Goal: Task Accomplishment & Management: Manage account settings

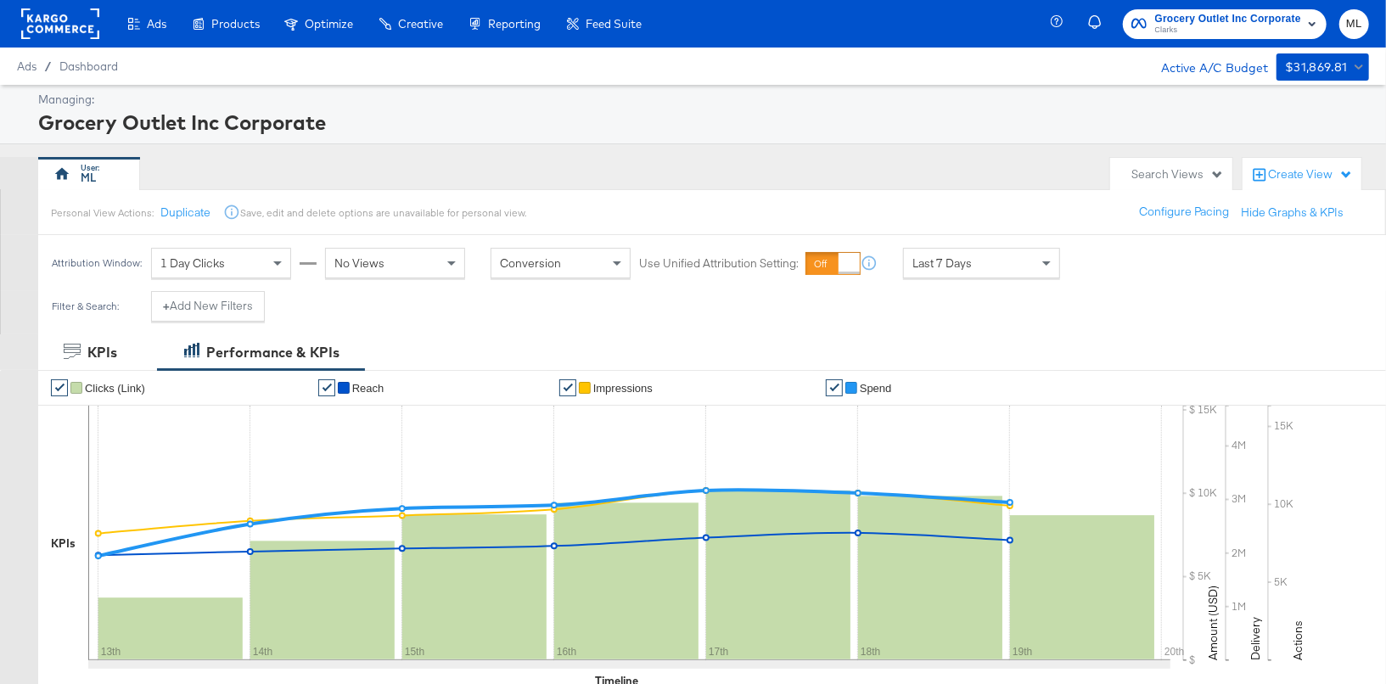
click at [0, 0] on div "Scheduled Reports" at bounding box center [0, 0] width 0 height 0
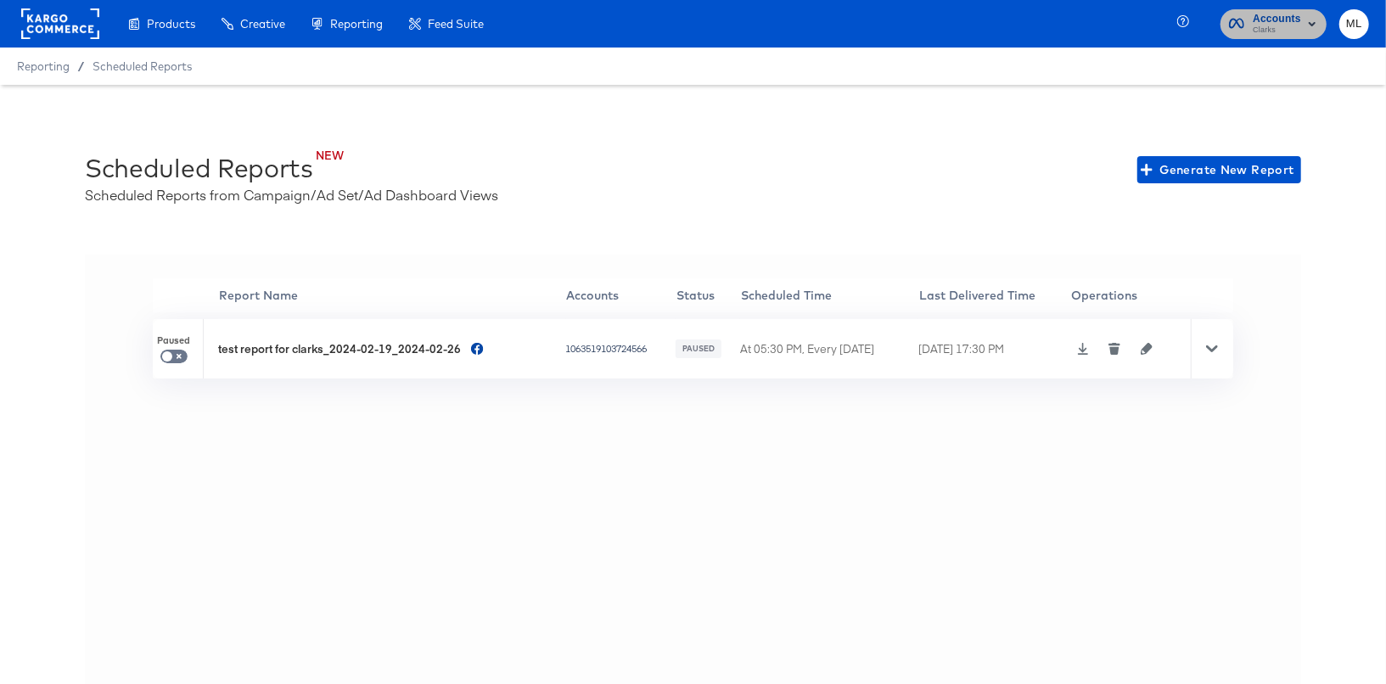
click at [1281, 18] on span "Accounts" at bounding box center [1277, 19] width 48 height 18
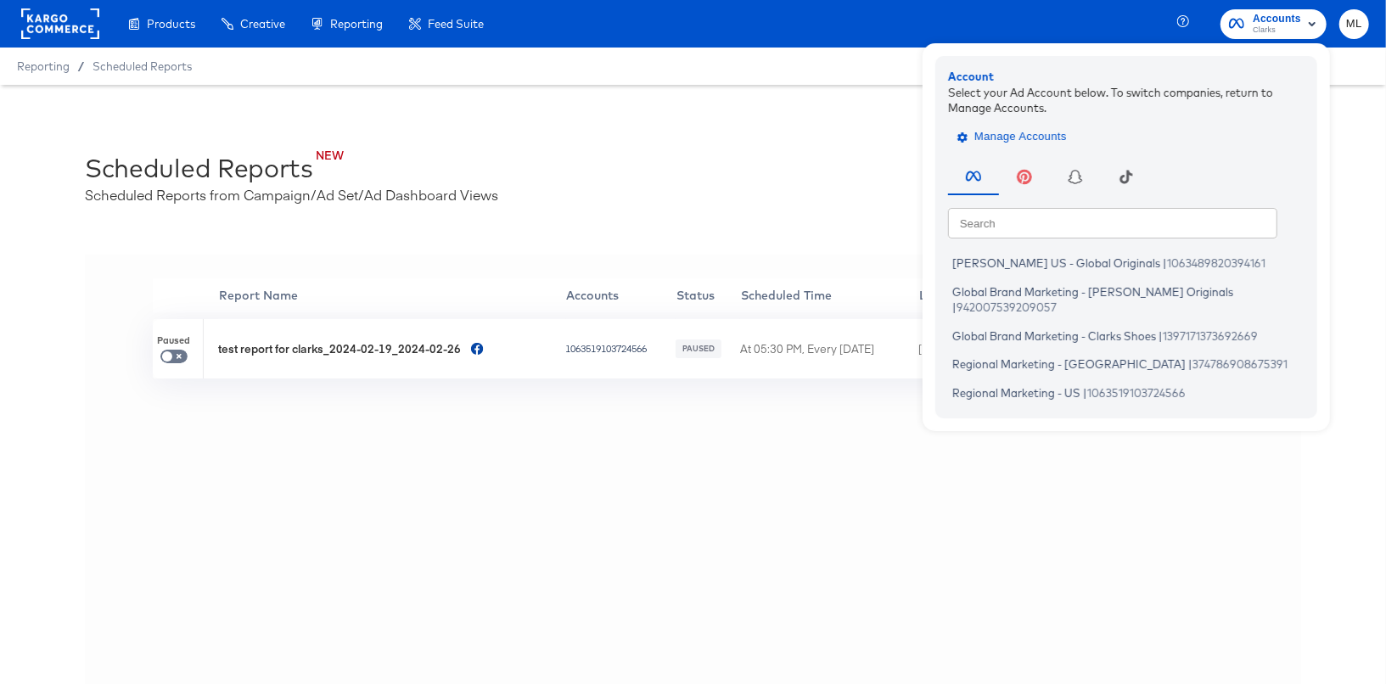
click at [1031, 140] on span "Manage Accounts" at bounding box center [1014, 137] width 106 height 20
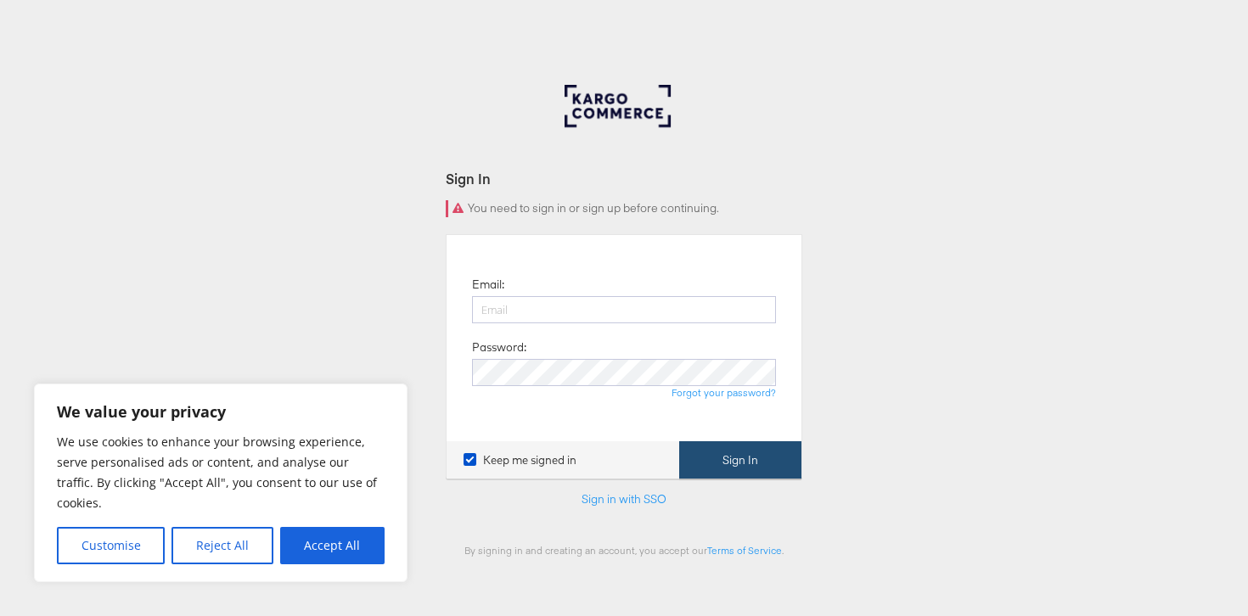
type input "[DOMAIN_NAME][EMAIL_ADDRESS][DOMAIN_NAME]"
click at [761, 445] on button "Sign In" at bounding box center [740, 460] width 122 height 38
